Goal: Task Accomplishment & Management: Use online tool/utility

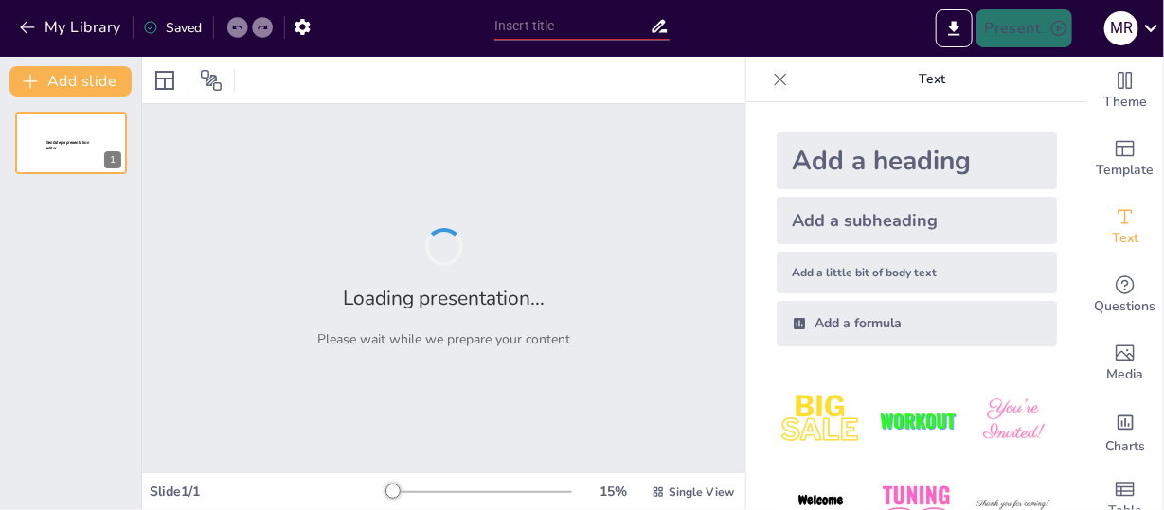
type input "New Sendsteps"
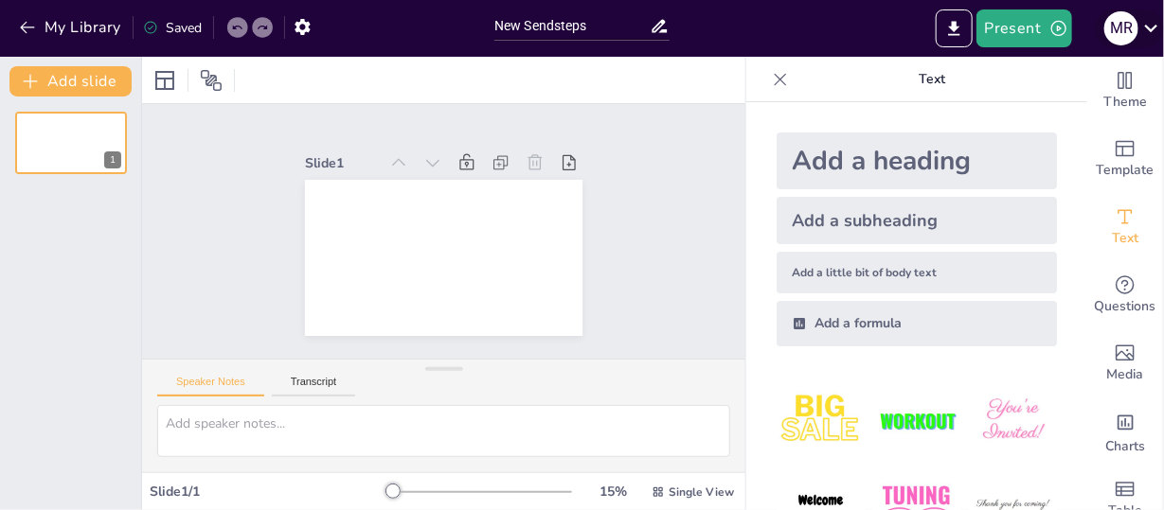
click at [1153, 23] on icon at bounding box center [1151, 28] width 26 height 26
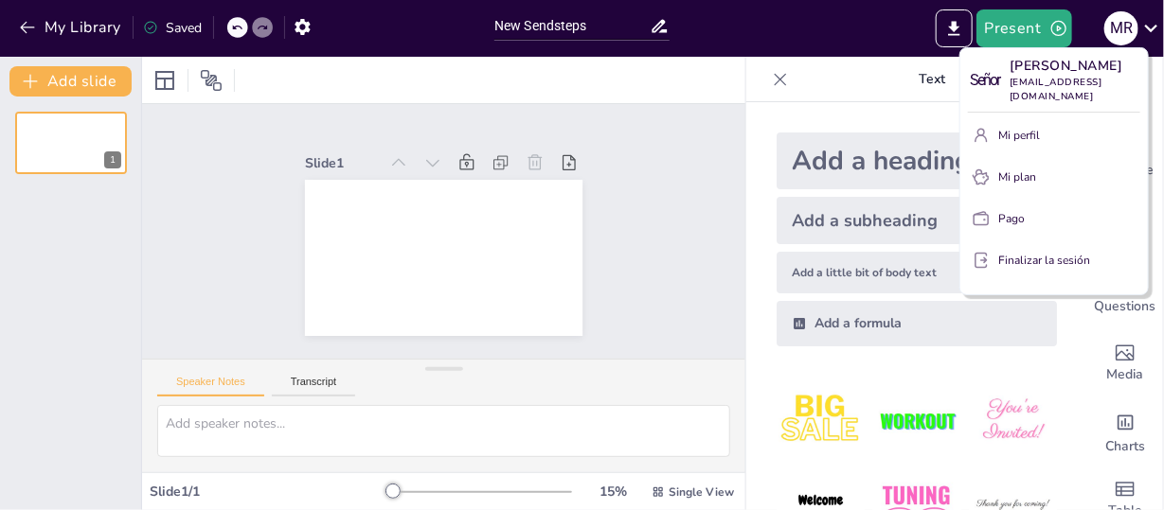
click at [667, 74] on div at bounding box center [582, 255] width 1164 height 510
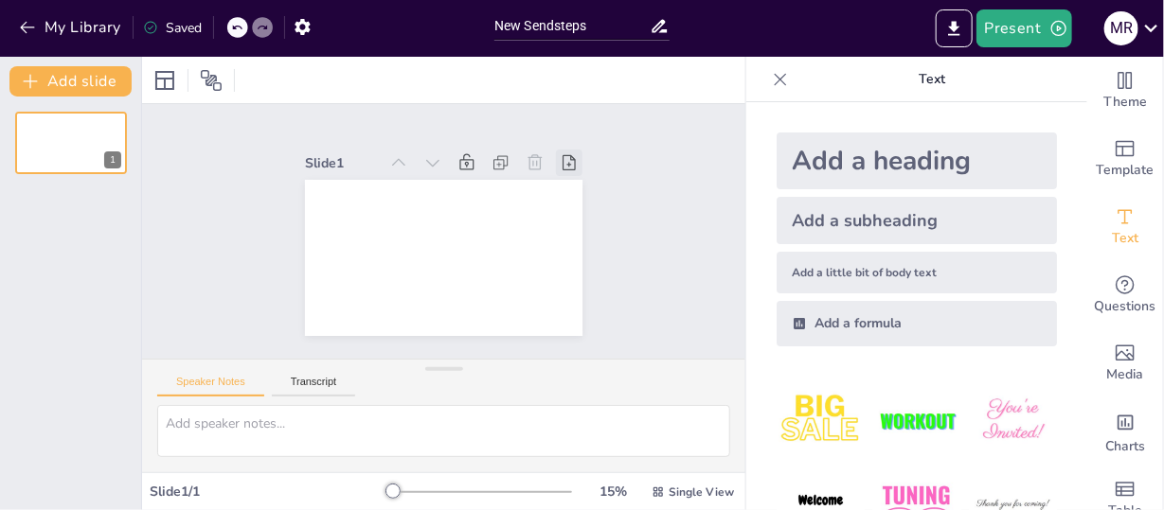
click at [565, 166] on icon at bounding box center [575, 176] width 21 height 21
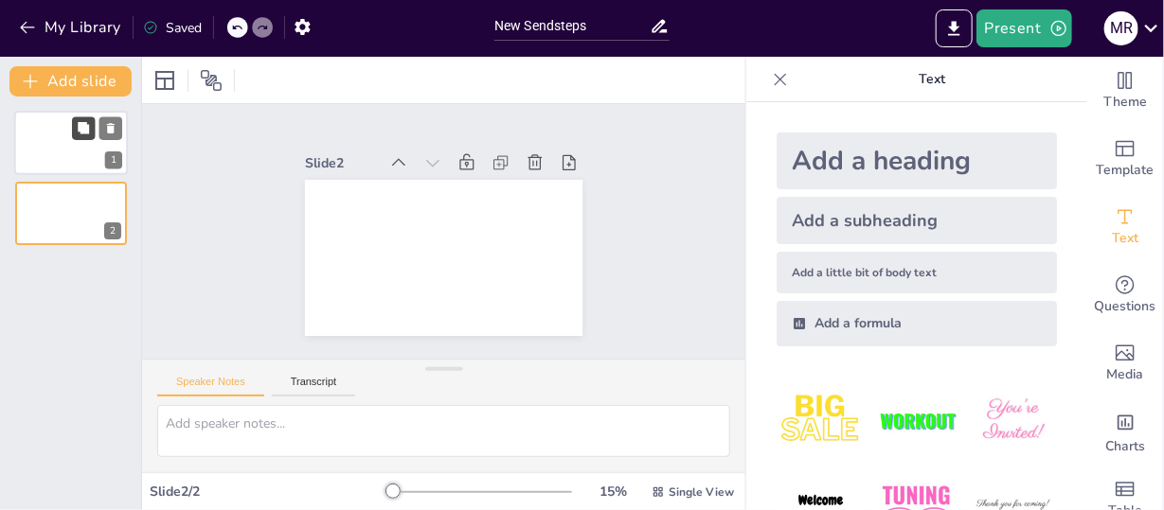
click at [85, 135] on button at bounding box center [83, 127] width 23 height 23
click at [107, 126] on icon at bounding box center [110, 128] width 13 height 13
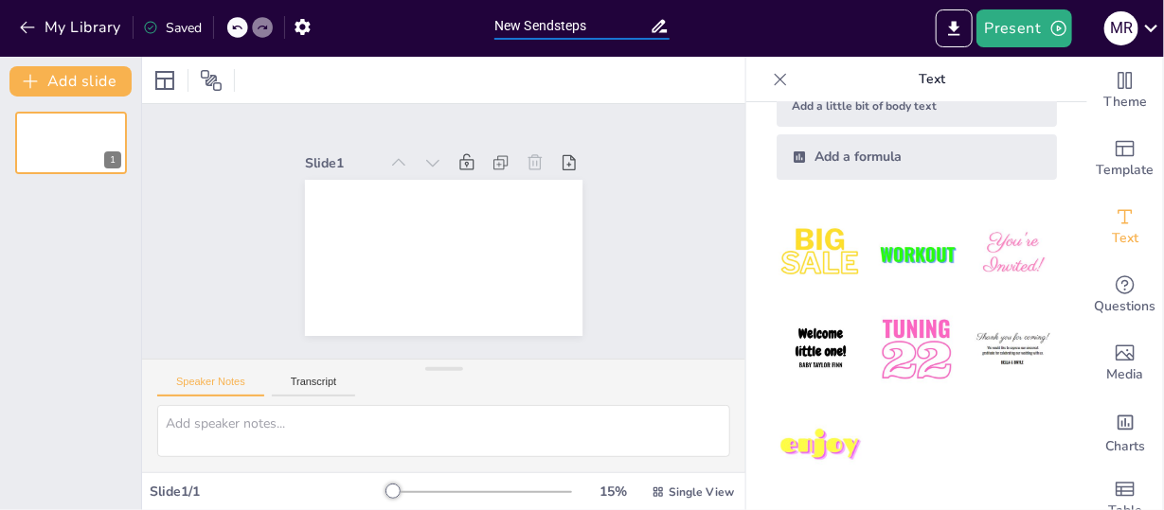
click at [632, 22] on input "New Sendsteps" at bounding box center [571, 25] width 155 height 27
click at [307, 28] on icon "button" at bounding box center [302, 27] width 15 height 16
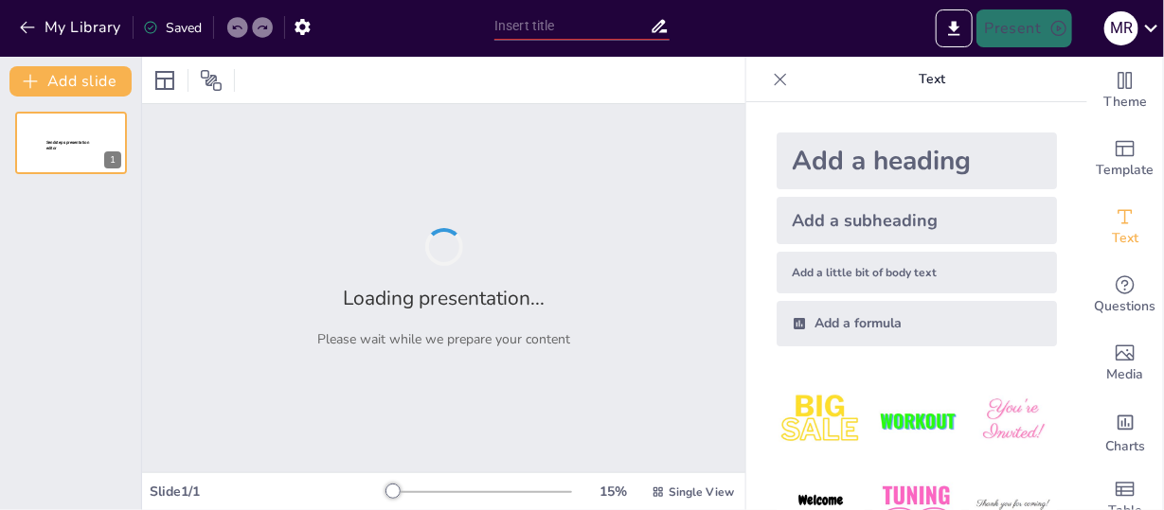
type input "New Sendsteps"
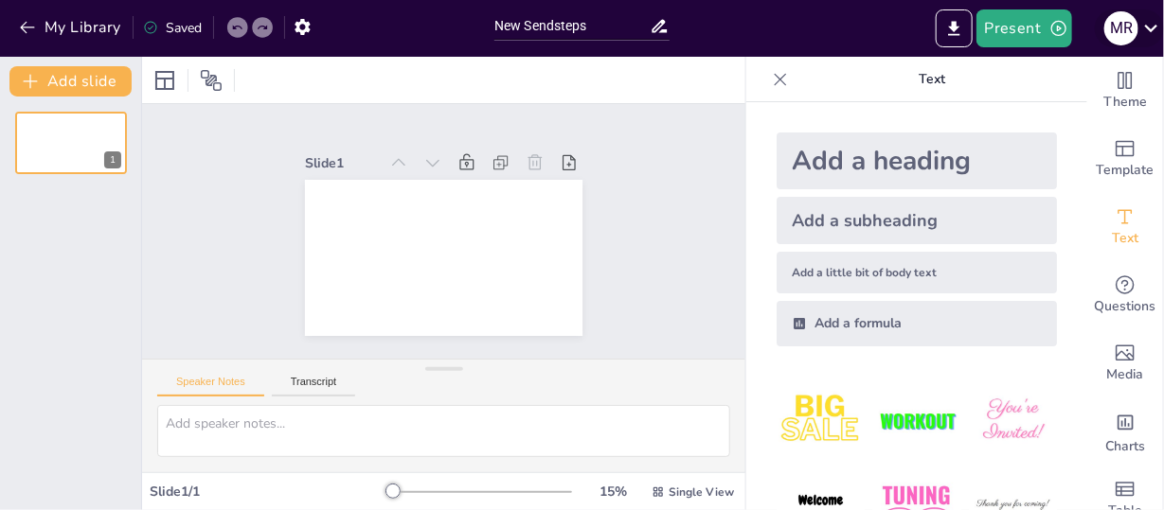
click at [1150, 23] on icon at bounding box center [1151, 28] width 26 height 26
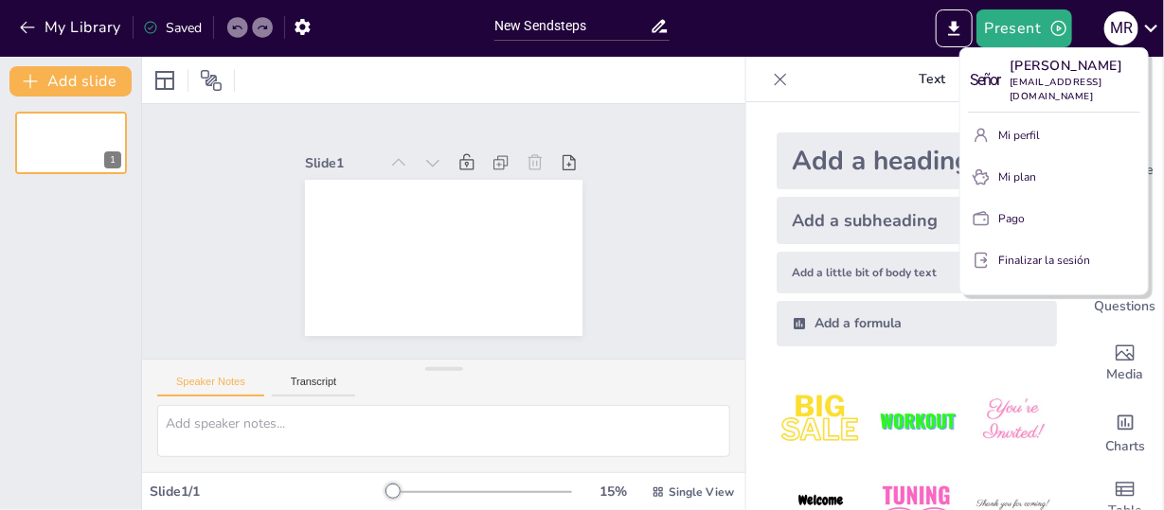
click at [412, 15] on div at bounding box center [582, 255] width 1164 height 510
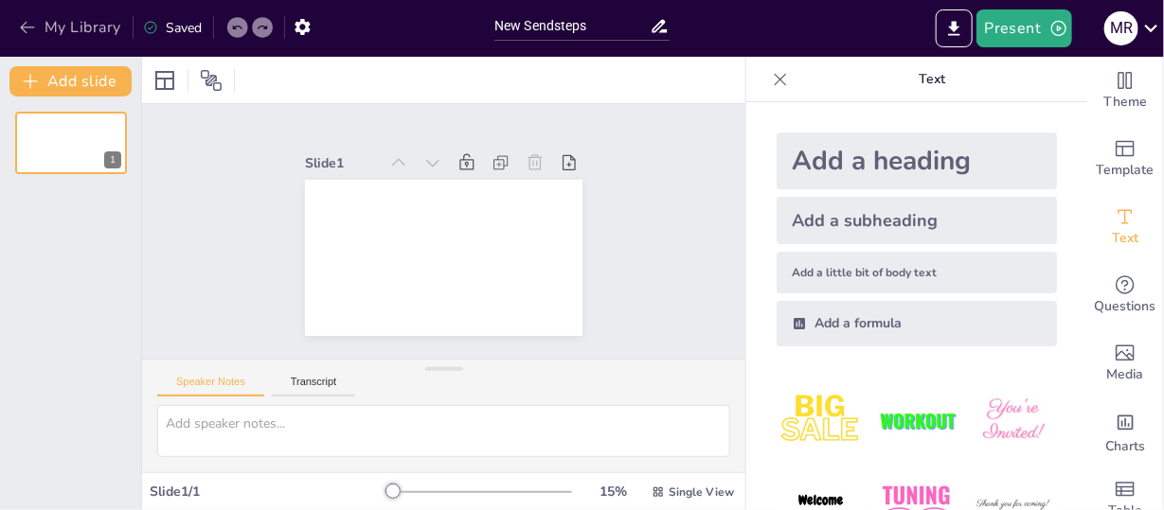
click at [74, 33] on button "My Library" at bounding box center [71, 27] width 115 height 30
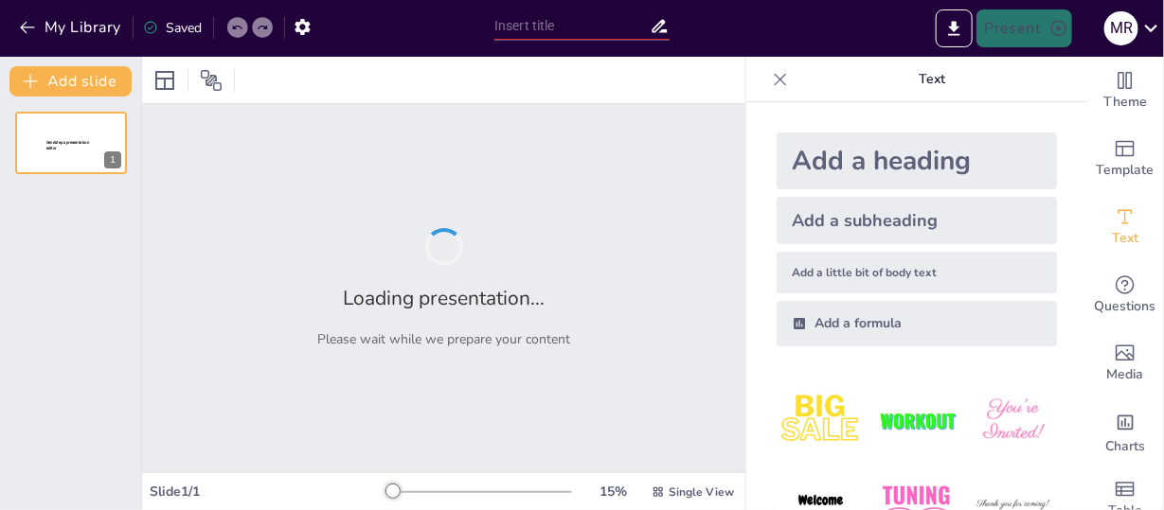
type input "New Sendsteps"
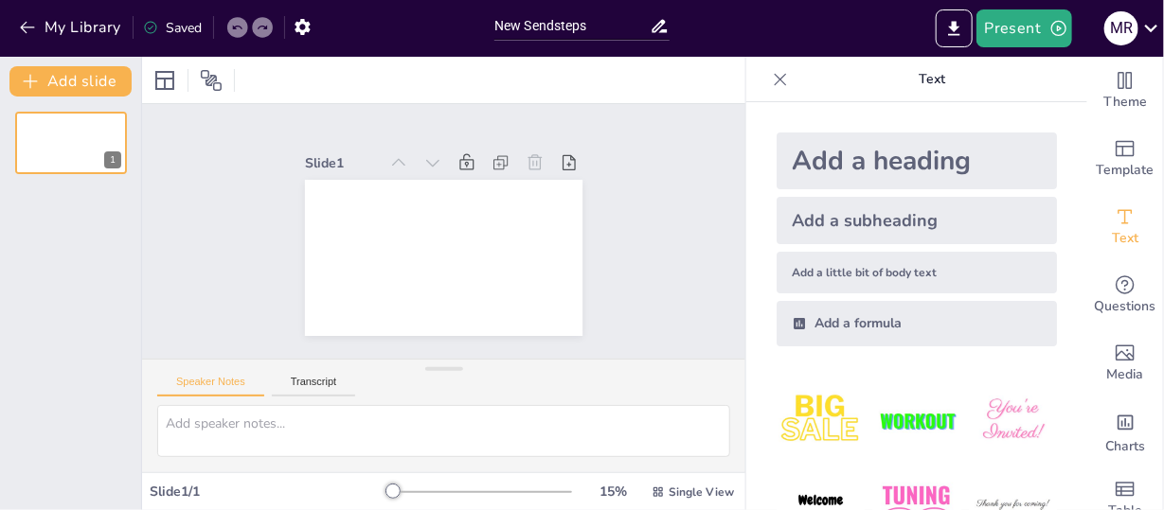
click at [866, 152] on div "Add a heading" at bounding box center [917, 161] width 280 height 57
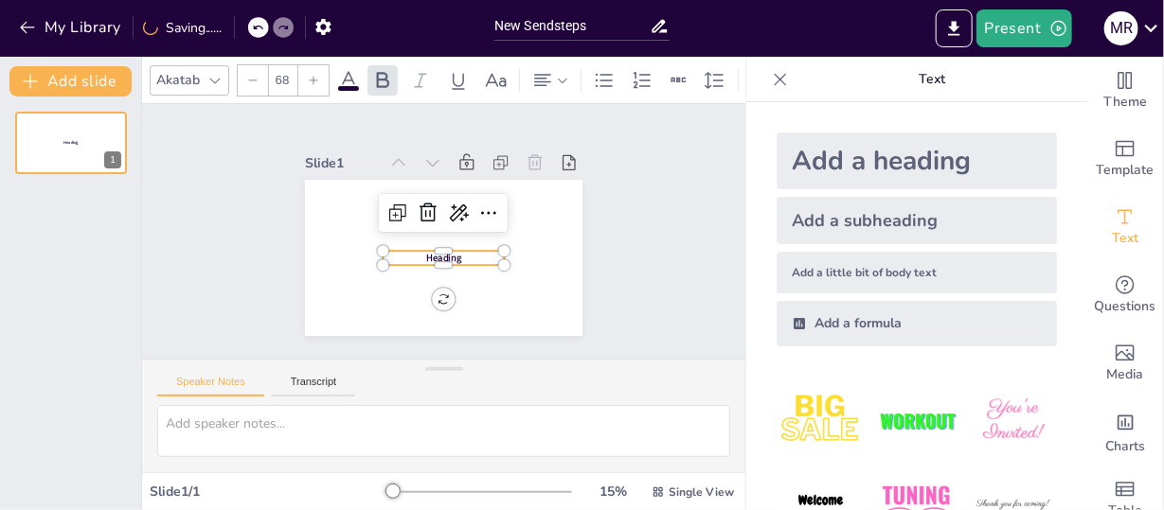
click at [855, 211] on div "Add a subheading" at bounding box center [917, 220] width 280 height 47
click at [842, 265] on div "Add a little bit of body text" at bounding box center [917, 273] width 280 height 42
type input "26"
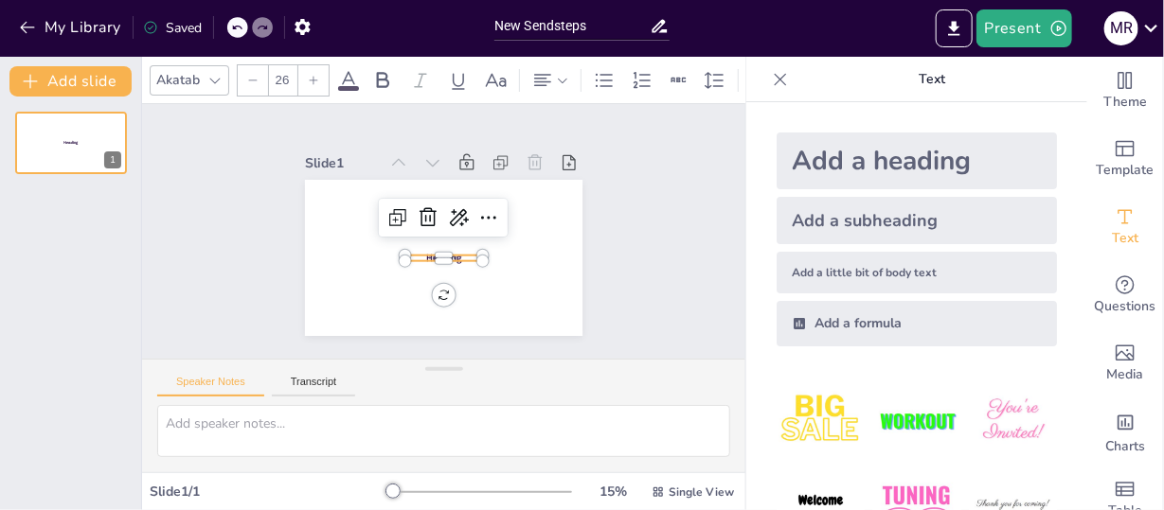
click at [843, 319] on div "Add a formula" at bounding box center [917, 323] width 280 height 45
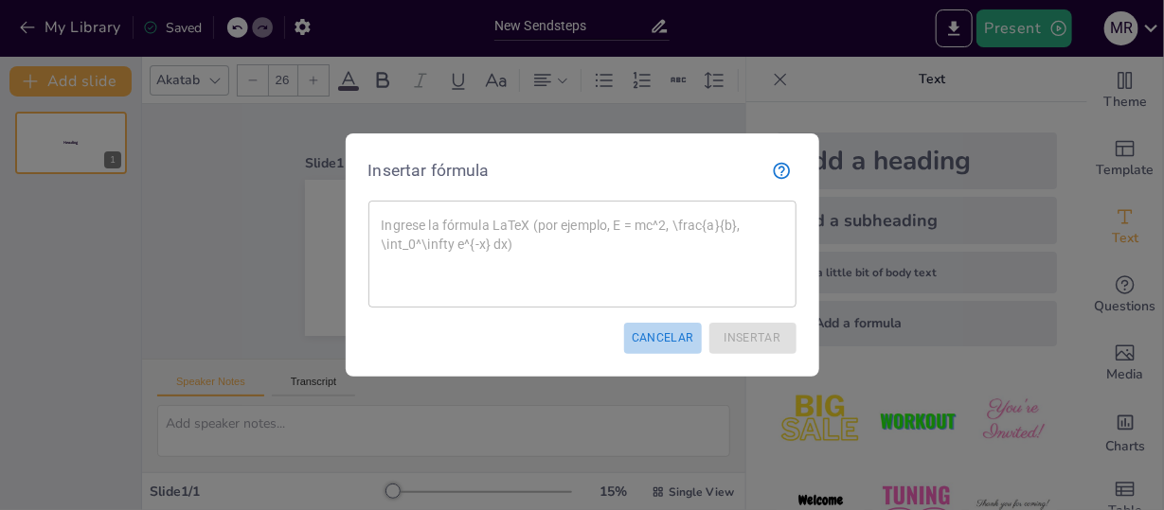
click at [668, 334] on font "Cancelar" at bounding box center [663, 337] width 63 height 13
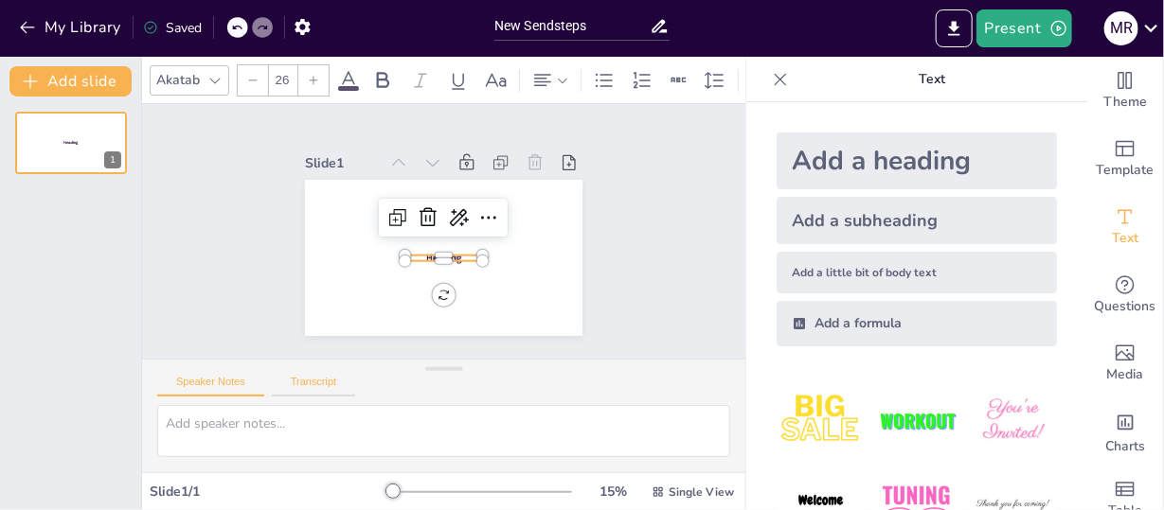
click at [310, 381] on button "Transcript" at bounding box center [314, 386] width 84 height 21
click at [221, 380] on button "Speaker Notes" at bounding box center [210, 386] width 107 height 21
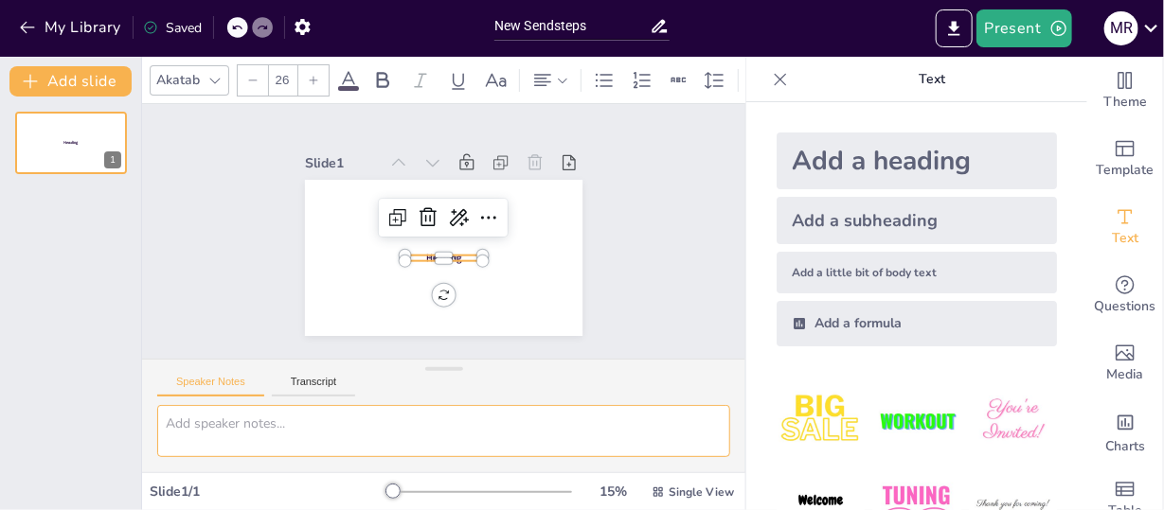
click at [232, 432] on textarea at bounding box center [443, 431] width 573 height 52
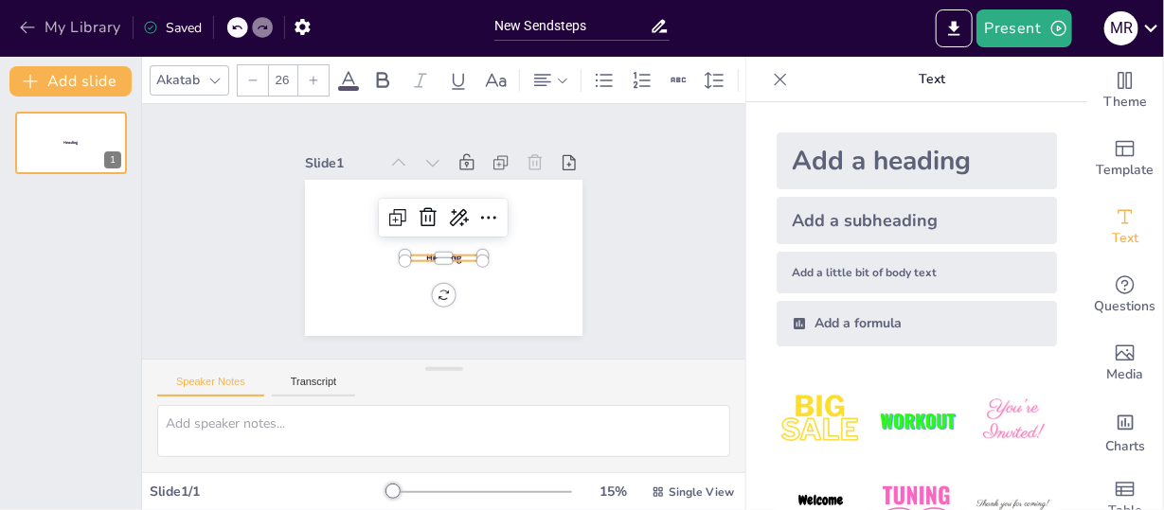
click at [77, 19] on button "My Library" at bounding box center [71, 27] width 115 height 30
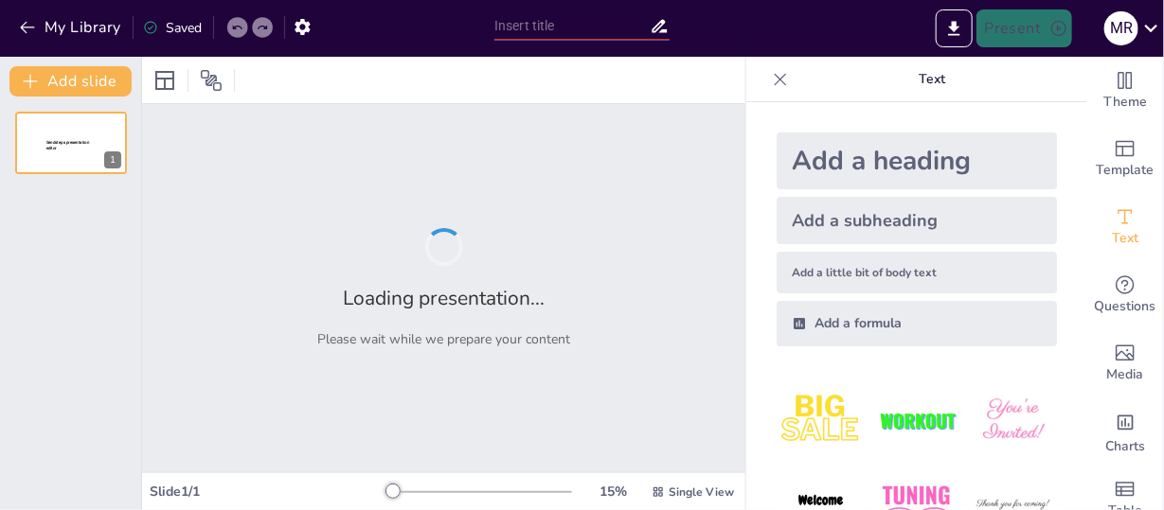
type input "New Sendsteps"
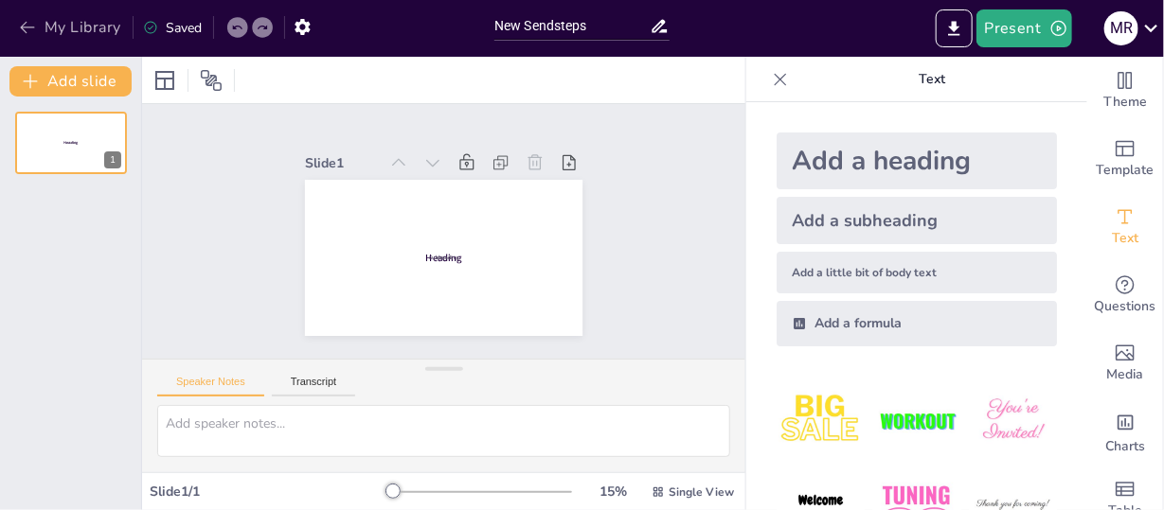
click at [27, 22] on icon "button" at bounding box center [27, 27] width 19 height 19
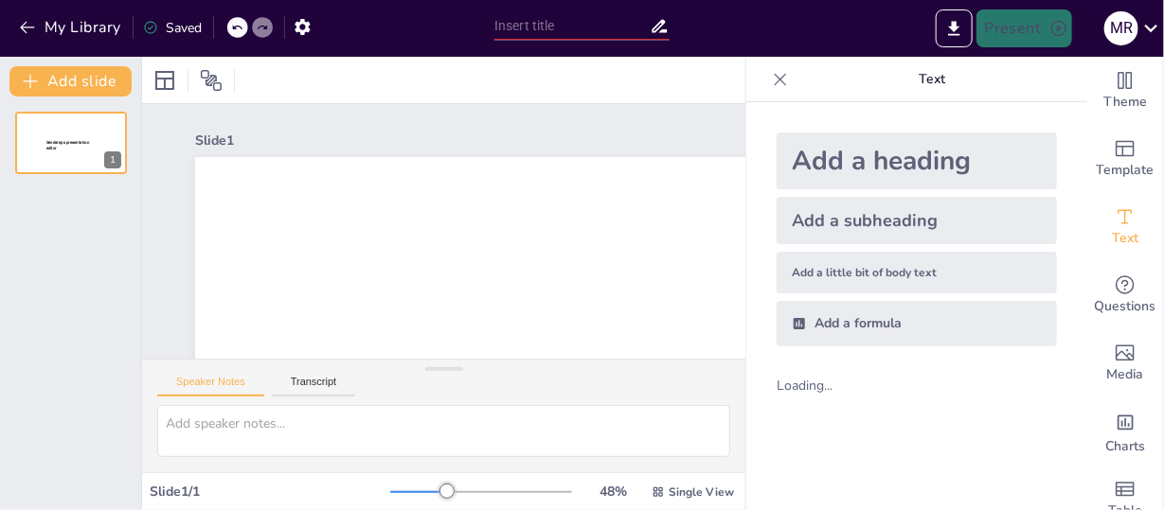
click at [577, 128] on div "Slide 1 Sendsteps presentation editor" at bounding box center [627, 373] width 970 height 539
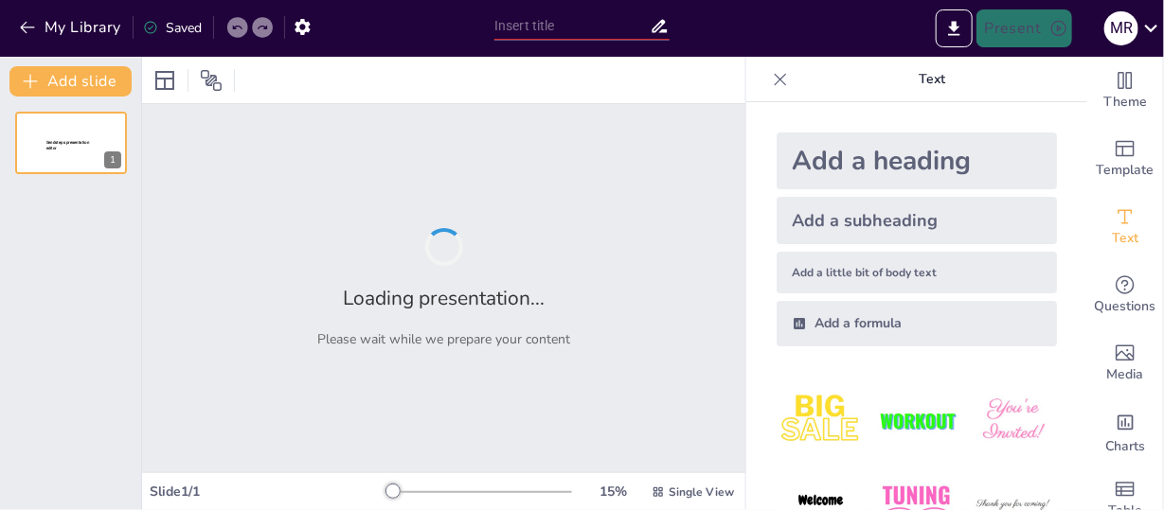
type input "New Sendsteps"
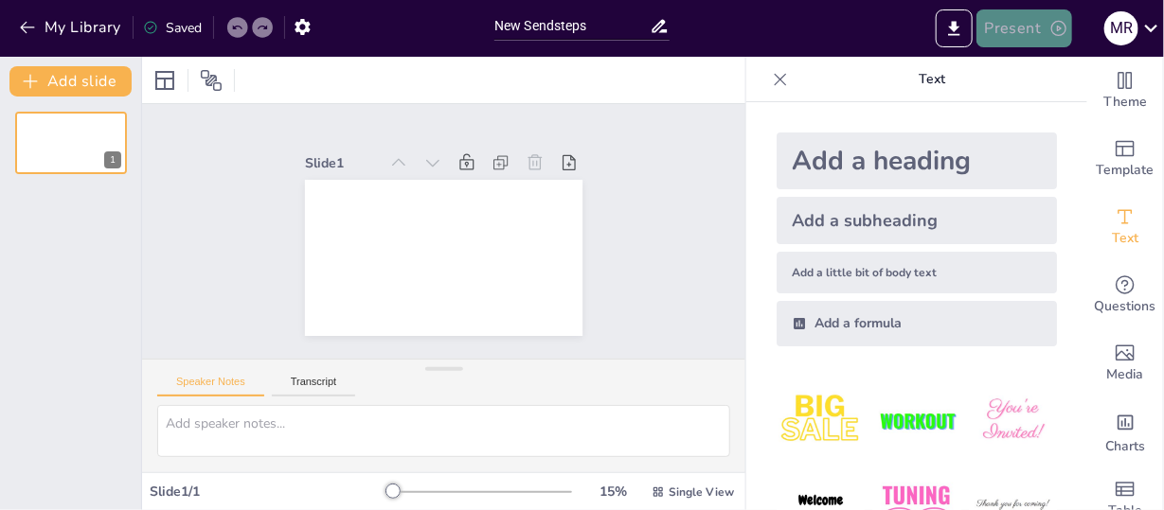
click at [1027, 23] on button "Present" at bounding box center [1023, 28] width 95 height 38
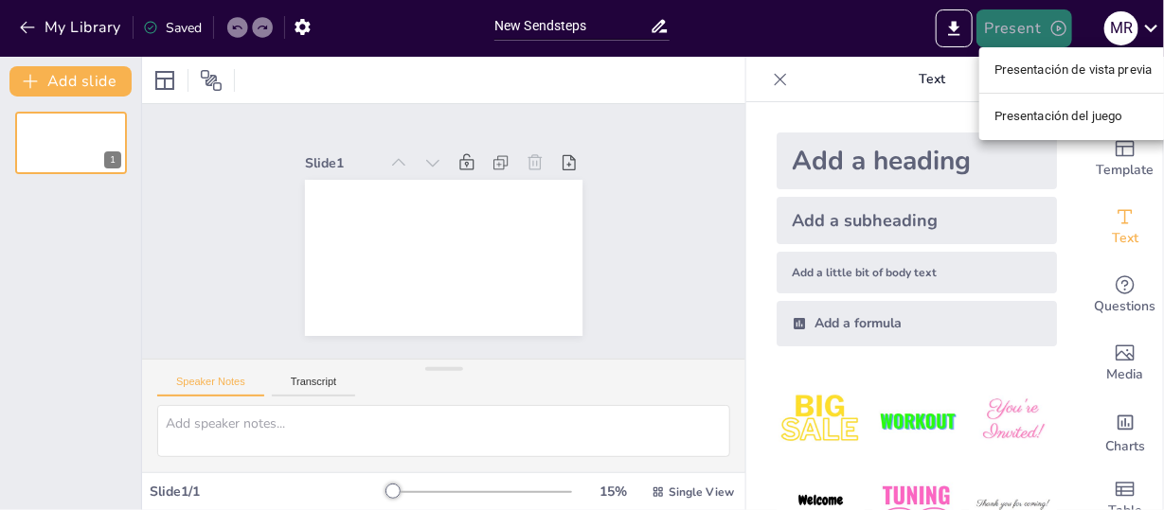
click at [1027, 23] on div at bounding box center [582, 255] width 1164 height 510
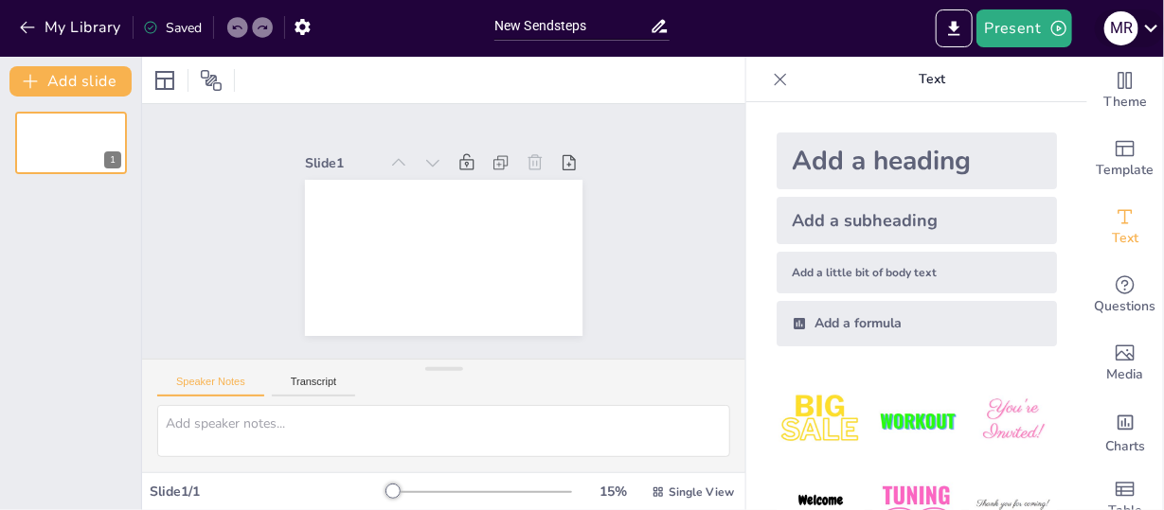
click at [1149, 20] on icon at bounding box center [1151, 28] width 26 height 26
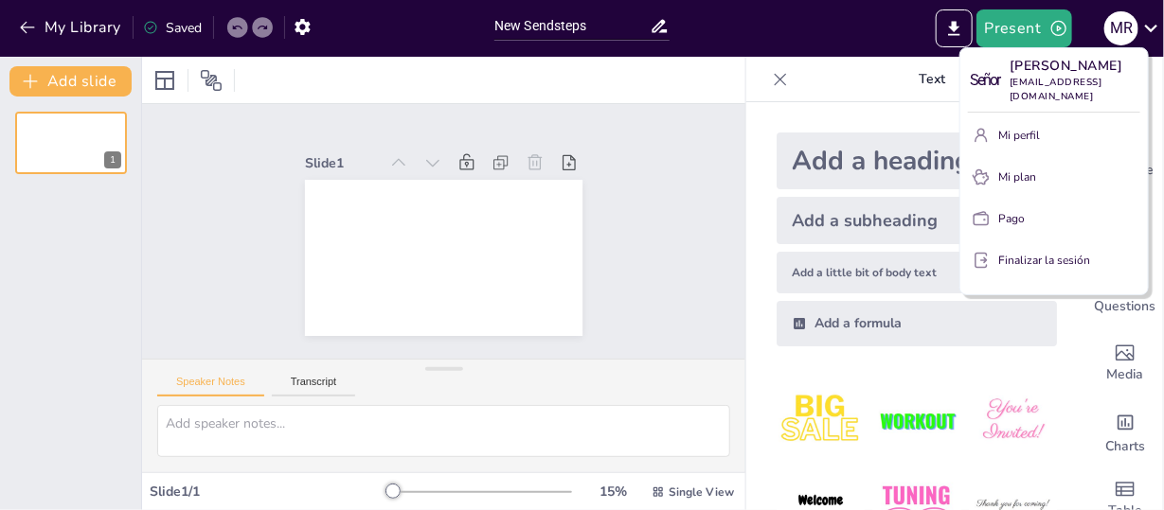
click at [58, 261] on div at bounding box center [582, 255] width 1164 height 510
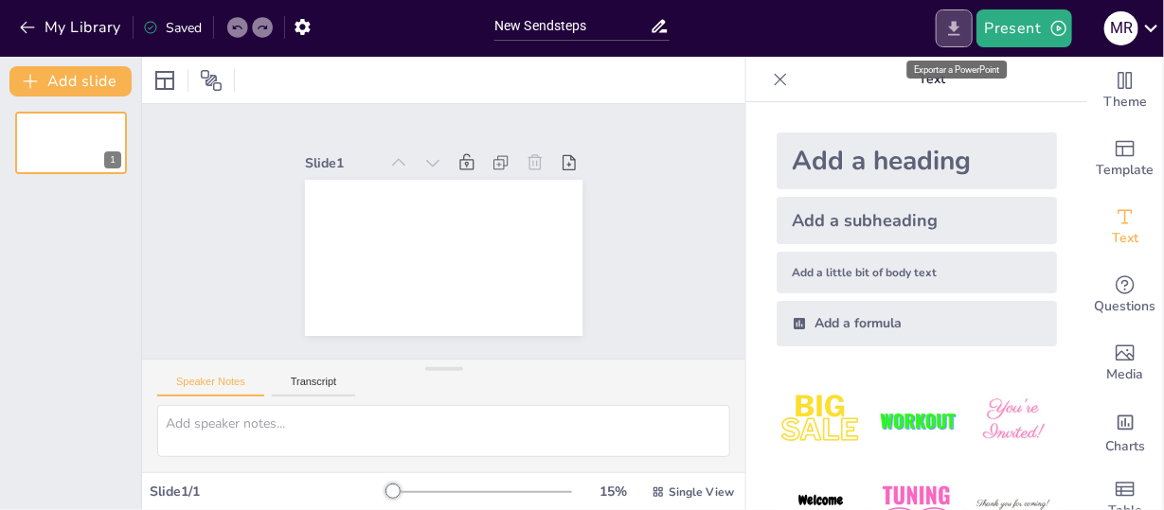
click at [956, 22] on icon "Export to PowerPoint" at bounding box center [954, 28] width 11 height 14
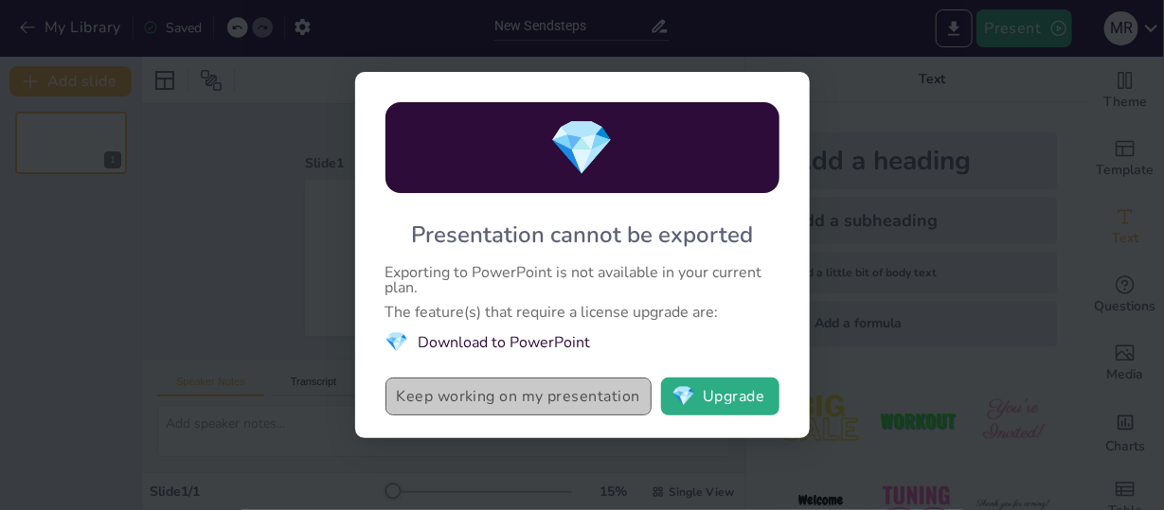
click at [477, 401] on button "Keep working on my presentation" at bounding box center [518, 397] width 266 height 38
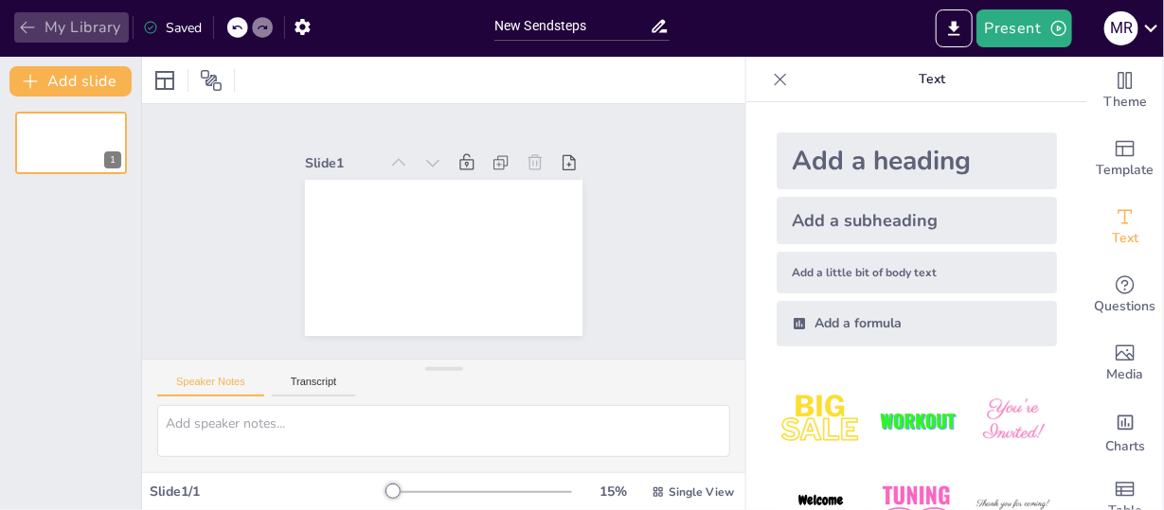
click at [20, 29] on icon "button" at bounding box center [27, 27] width 19 height 19
